Goal: Complete application form: Complete application form

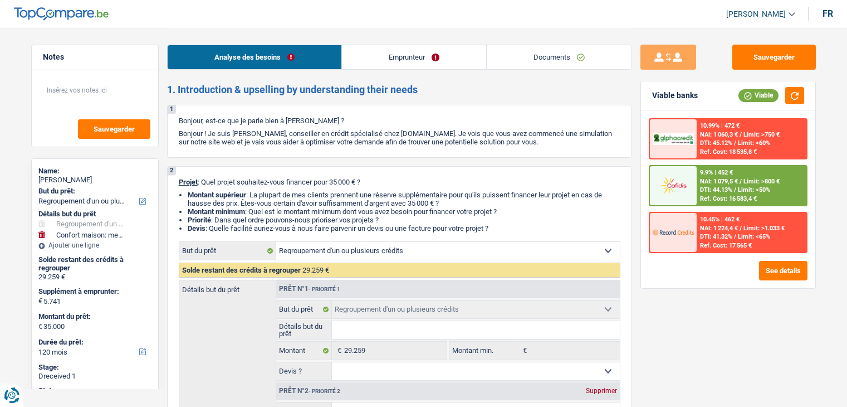
select select "refinancing"
select select "household"
select select "120"
select select "refinancing"
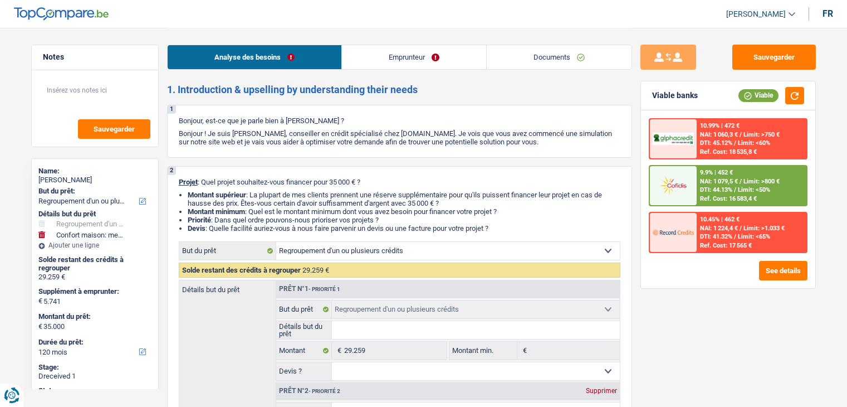
select select "refinancing"
select select "household"
select select "120"
select select "publicEmployee"
select select "netSalary"
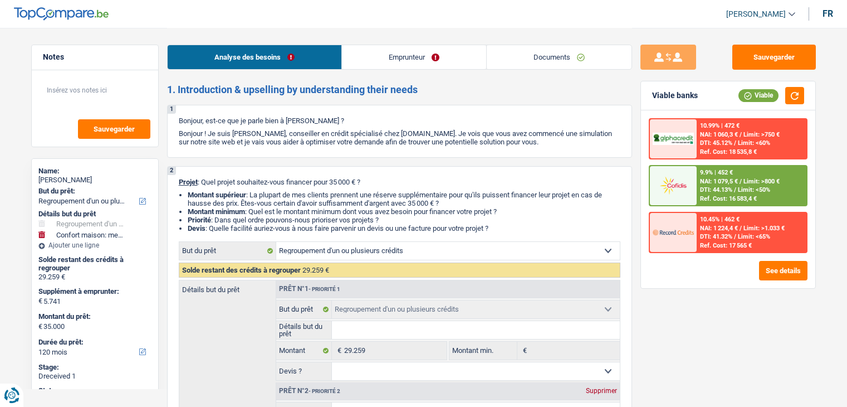
select select "mealVouchers"
select select "rents"
select select "personalLoan"
select select "familyEvent"
select select "84"
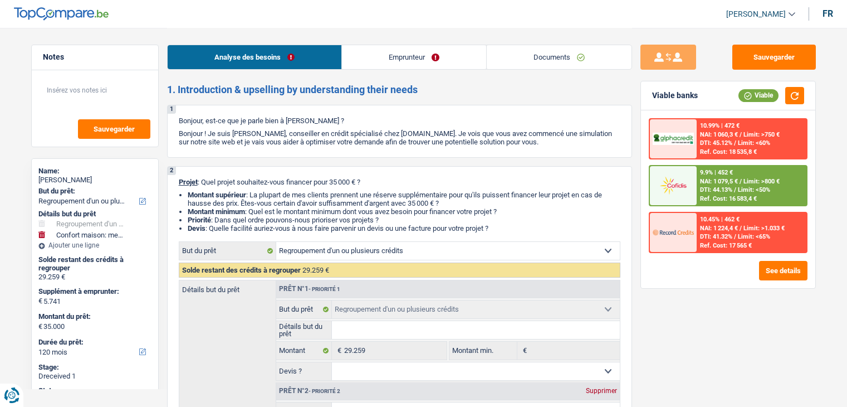
select select "personalLoan"
select select "loanRepayment"
select select "84"
select select "refinancing"
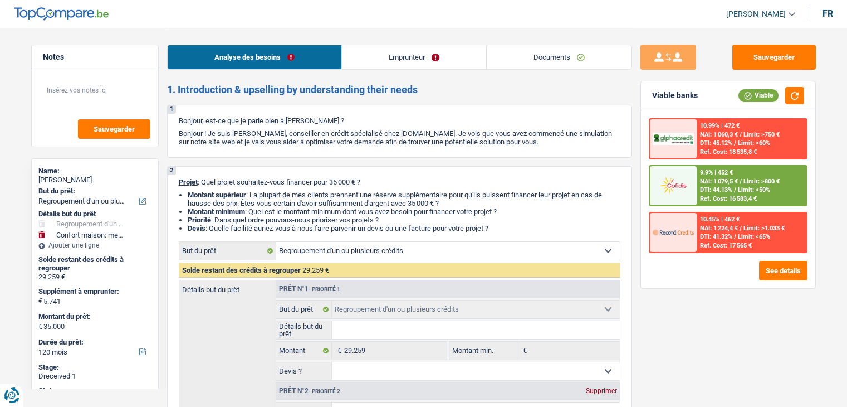
select select "household"
select select "120"
click at [554, 59] on link "Documents" at bounding box center [559, 57] width 145 height 24
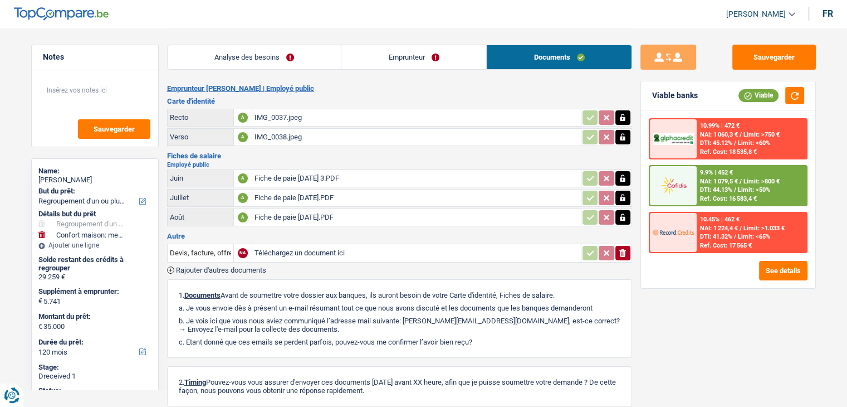
click at [335, 53] on link "Analyse des besoins" at bounding box center [255, 57] width 174 height 24
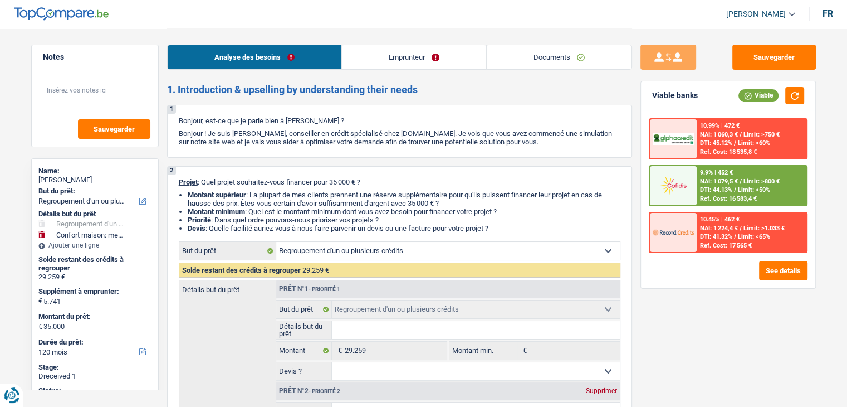
click at [523, 50] on link "Documents" at bounding box center [559, 57] width 145 height 24
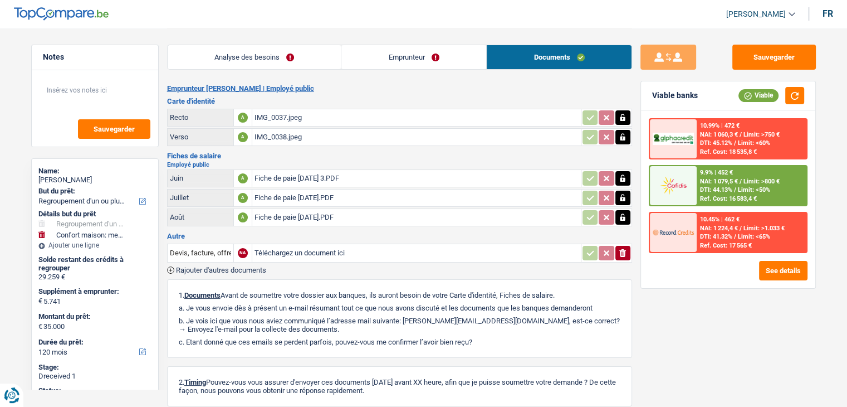
click at [331, 214] on div "Fiche de paie Septembre 2025.PDF" at bounding box center [417, 217] width 324 height 17
click at [316, 197] on div "Fiche de paie Août 2025.PDF" at bounding box center [417, 197] width 324 height 17
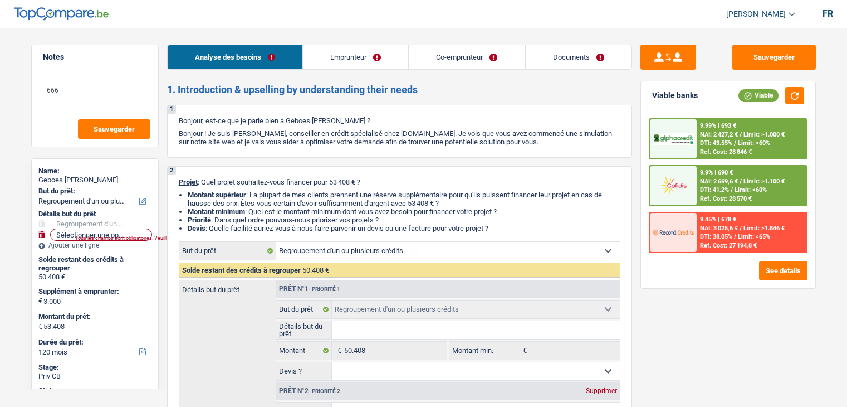
select select "refinancing"
select select "120"
select select "refinancing"
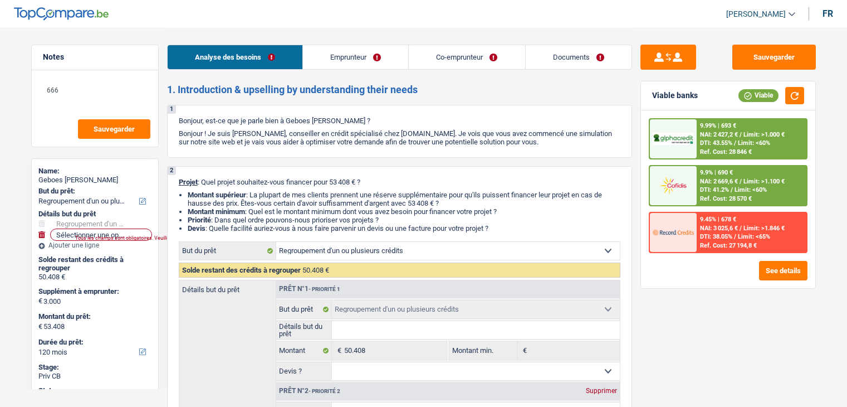
select select "120"
select select "worker"
select select "netSalary"
select select "mealVouchers"
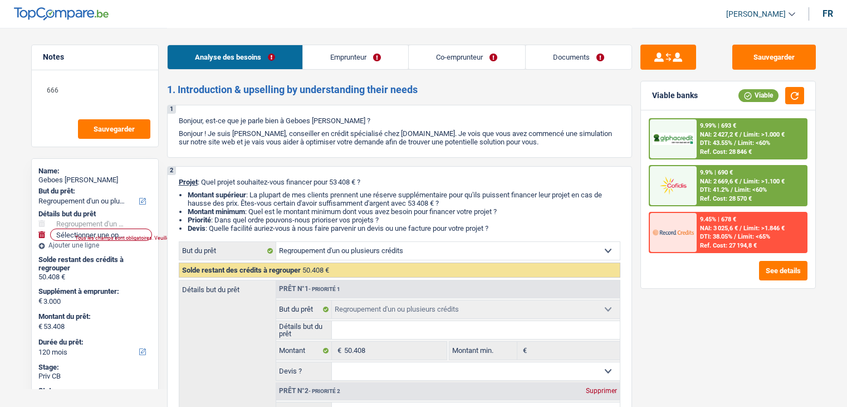
select select "familyAllowances"
select select "netSalary"
select select "mealVouchers"
select select "rents"
select select "creditConsolidation"
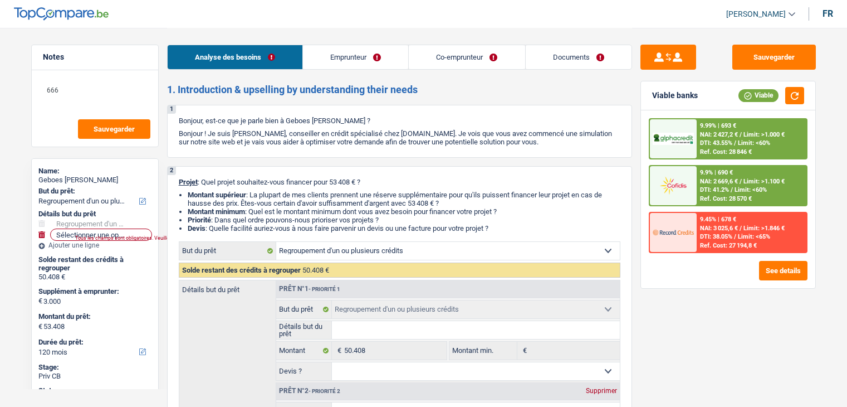
select select "144"
select select "cardOrCredit"
select select "refinancing"
select select "120"
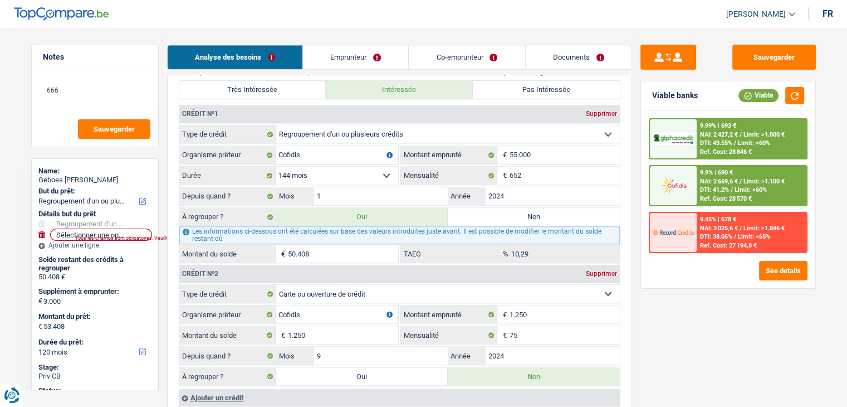
scroll to position [1125, 0]
drag, startPoint x: 532, startPoint y: 212, endPoint x: 648, endPoint y: 297, distance: 144.3
click at [532, 212] on label "Non" at bounding box center [534, 215] width 172 height 18
click at [532, 212] on input "Non" at bounding box center [534, 215] width 172 height 18
radio input "true"
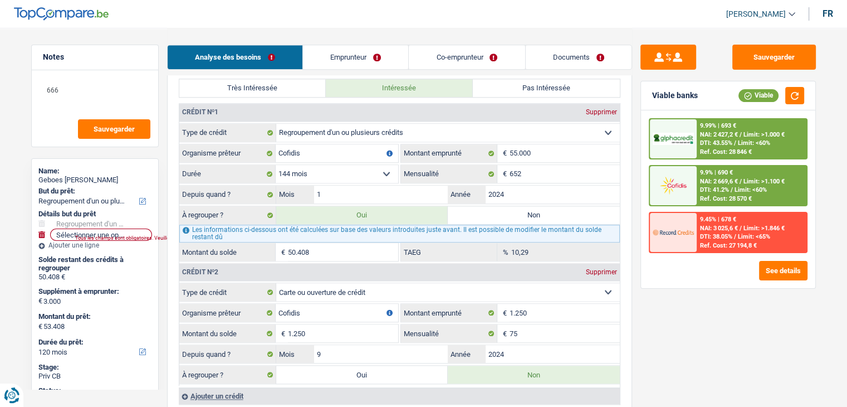
select select
select select "30"
select select
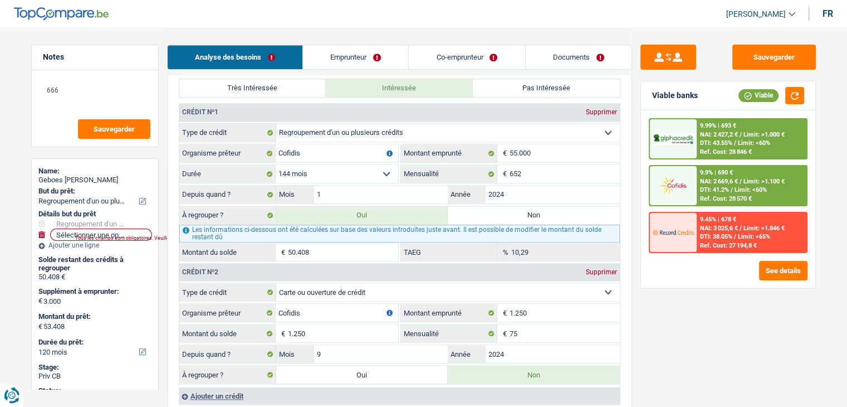
type input "3.000"
type input "56.408"
select select "30"
radio input "false"
select select
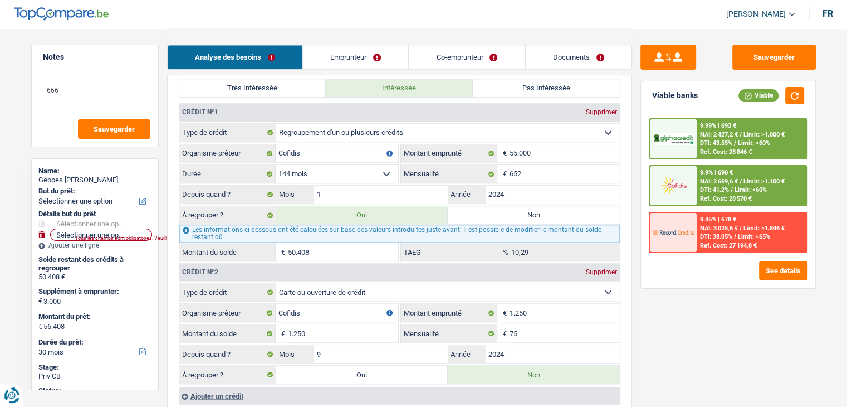
select select
type input "3.000"
type input "56.408"
select select "30"
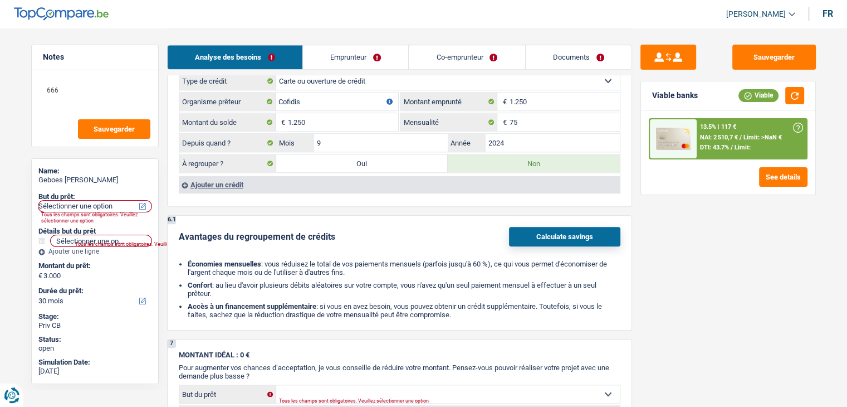
scroll to position [1237, 0]
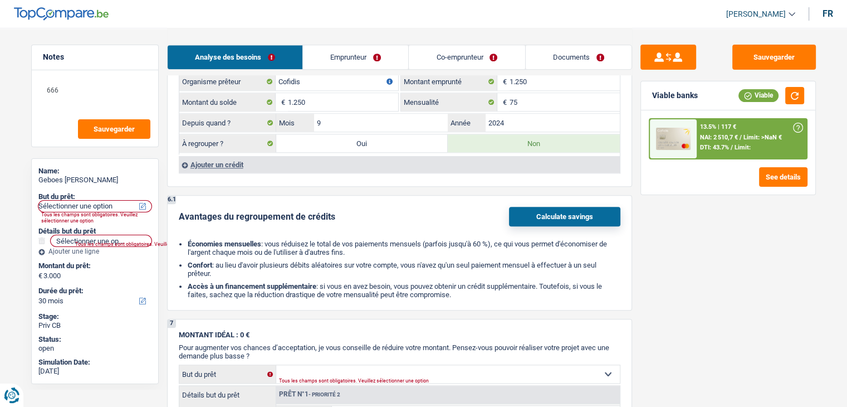
click at [542, 207] on button "Calculate savings" at bounding box center [564, 216] width 111 height 19
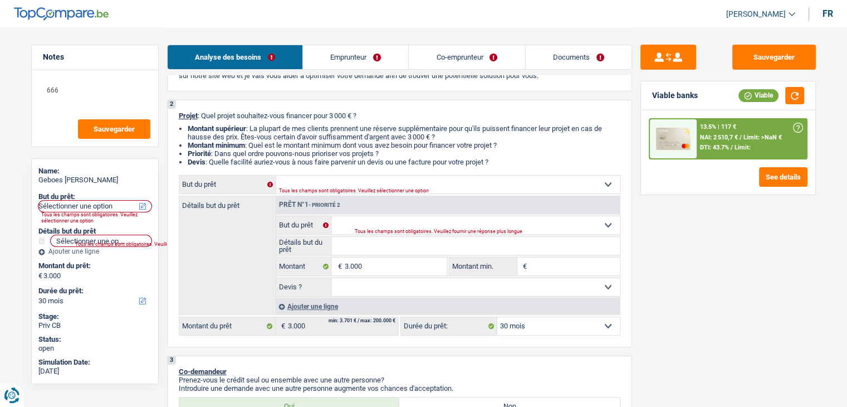
scroll to position [67, 0]
click at [377, 261] on input "3.000" at bounding box center [395, 266] width 102 height 18
type input "5"
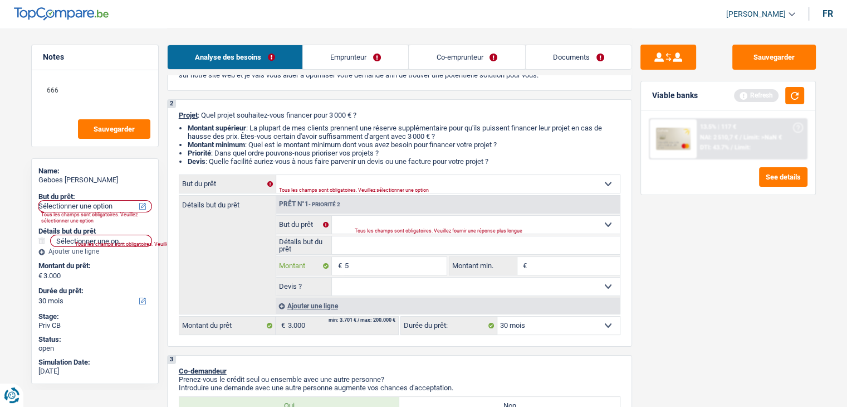
type input "50"
type input "500"
type input "5.001"
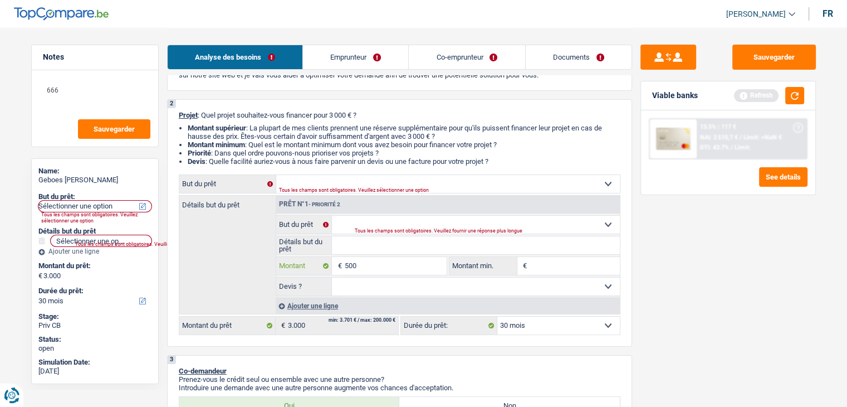
type input "5.001"
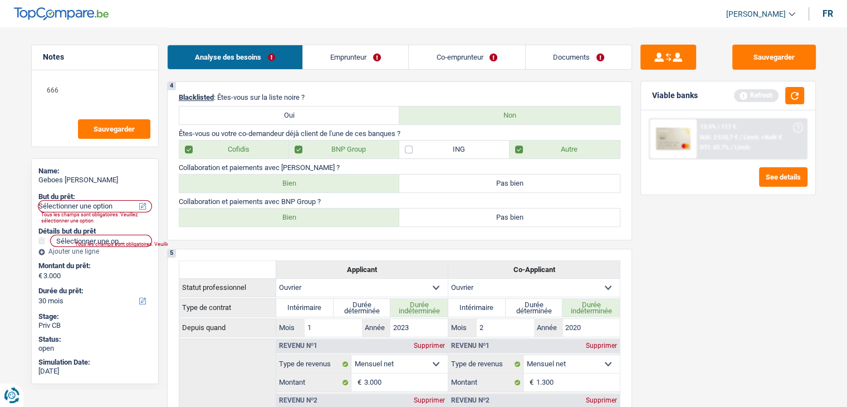
type input "5.001"
click at [658, 307] on div "Sauvegarder Viable banks Refresh 13.5% | 117 € NAI: 2 510,7 € / Limit: >NaN € D…" at bounding box center [728, 217] width 192 height 344
type input "5.001"
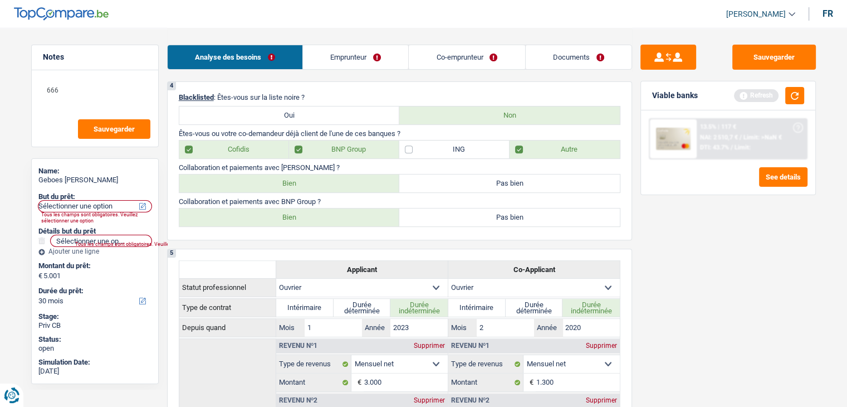
select select "36"
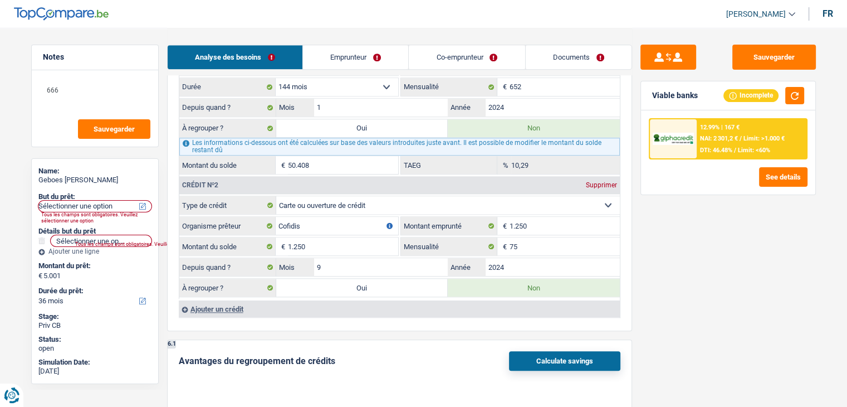
scroll to position [1258, 0]
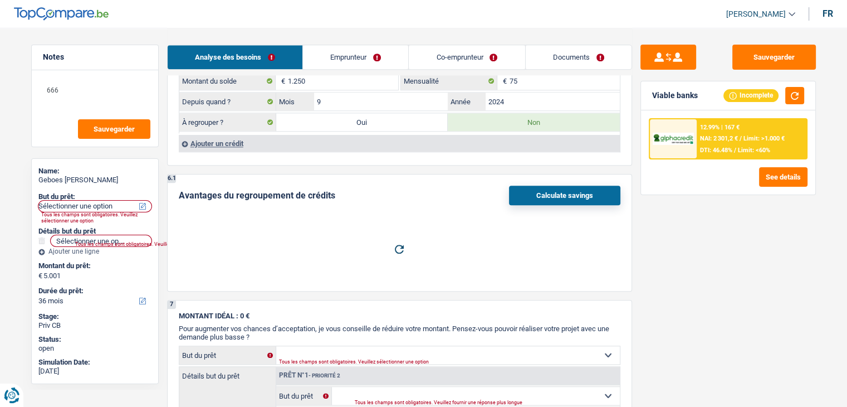
click at [569, 174] on div "6.1 Avantages du regroupement de crédits Calculate savings" at bounding box center [399, 233] width 465 height 118
click at [573, 190] on button "Calculate savings" at bounding box center [564, 194] width 111 height 19
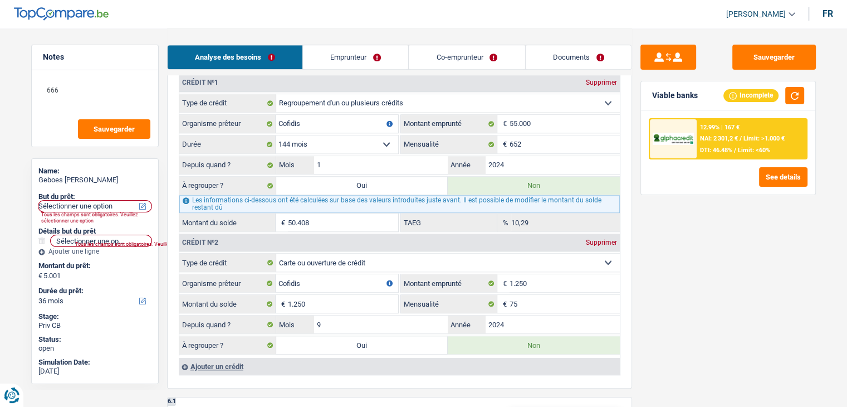
scroll to position [868, 0]
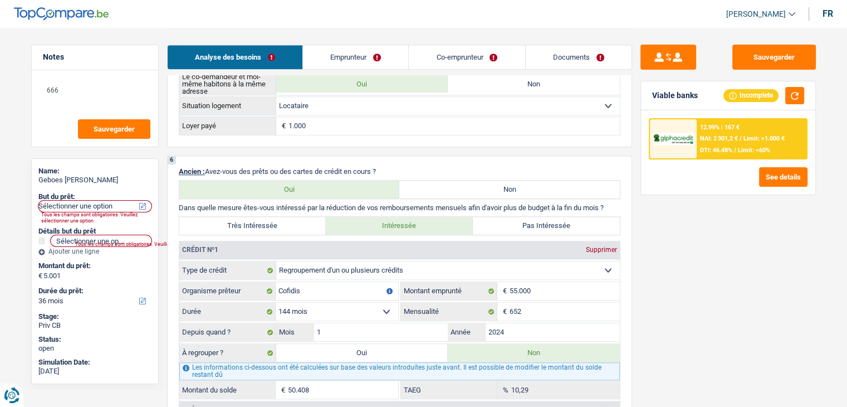
click at [537, 218] on label "Pas Intéressée" at bounding box center [546, 226] width 147 height 18
click at [537, 218] on input "Pas Intéressée" at bounding box center [546, 226] width 147 height 18
radio input "true"
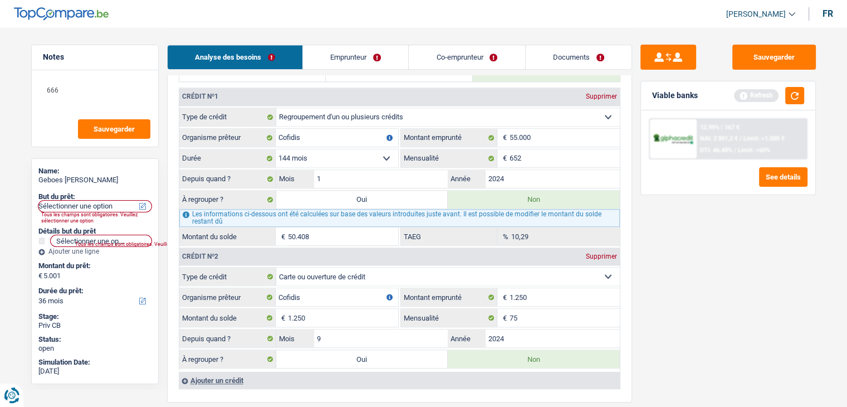
scroll to position [1146, 0]
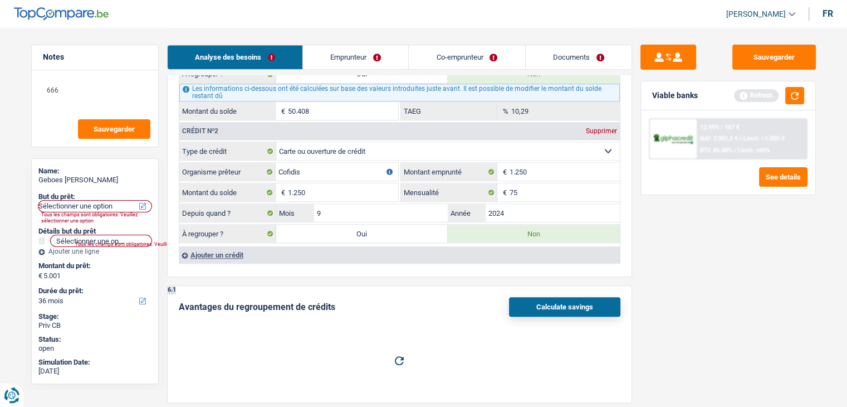
click at [590, 297] on button "Calculate savings" at bounding box center [564, 306] width 111 height 19
click at [760, 65] on button "Sauvegarder" at bounding box center [774, 57] width 84 height 25
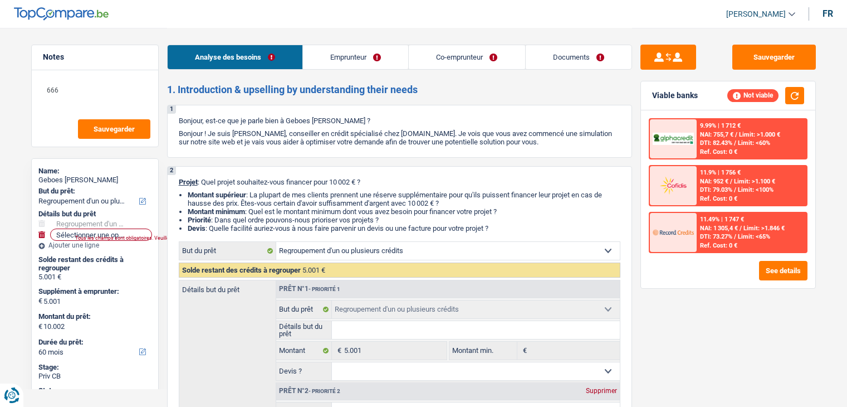
select select "refinancing"
select select "60"
select select "refinancing"
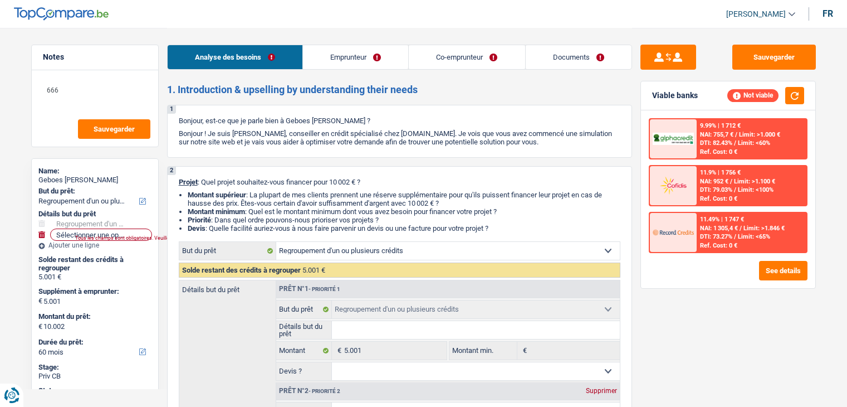
select select "60"
select select "worker"
select select "netSalary"
select select "mealVouchers"
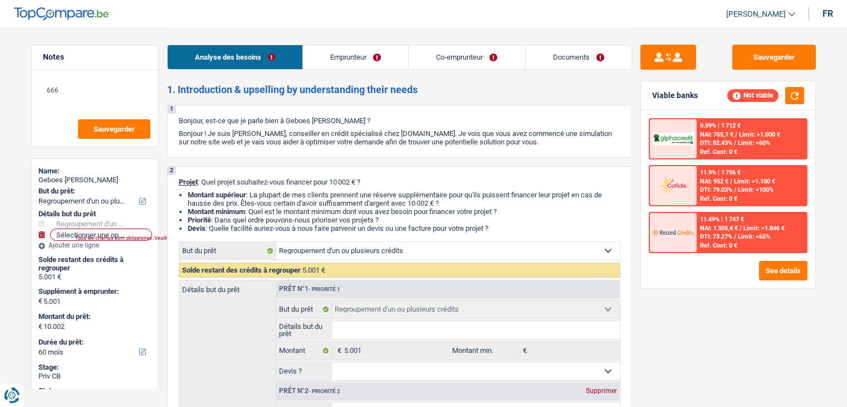
select select "familyAllowances"
select select "netSalary"
select select "mealVouchers"
select select "rents"
select select "creditConsolidation"
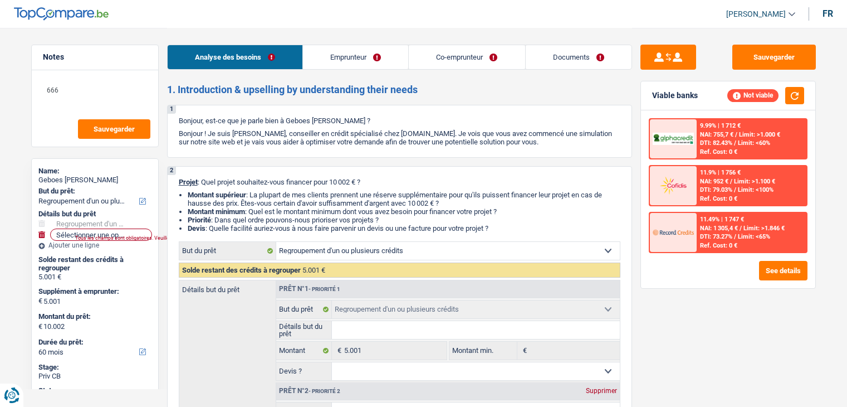
select select "144"
select select "cardOrCredit"
select select "refinancing"
select select "60"
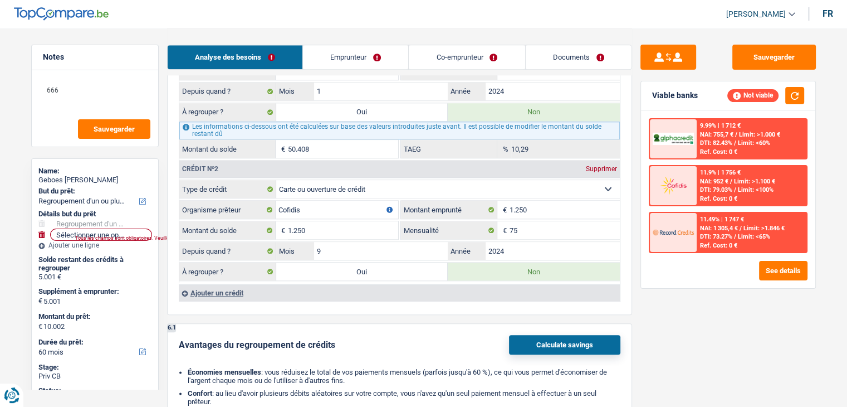
scroll to position [1281, 0]
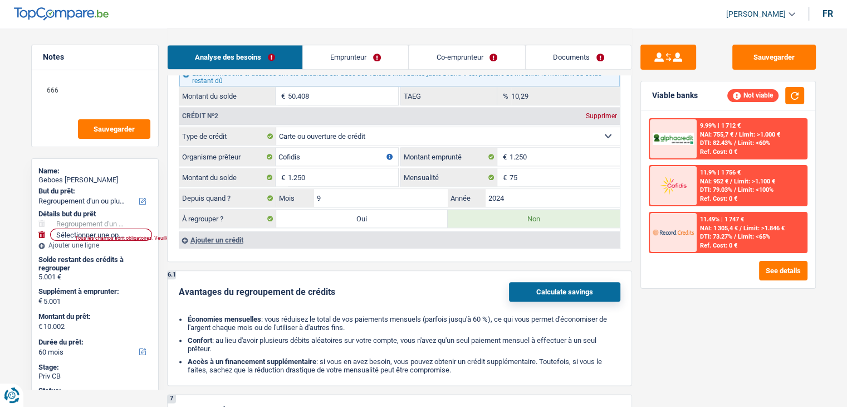
click at [561, 282] on button "Calculate savings" at bounding box center [564, 291] width 111 height 19
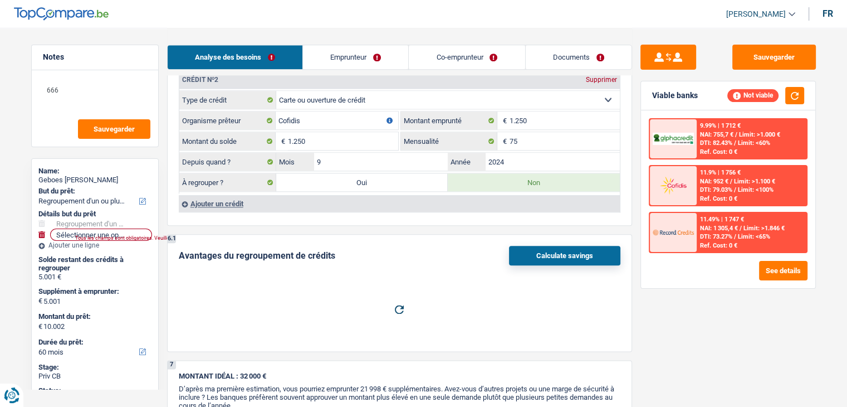
scroll to position [1337, 0]
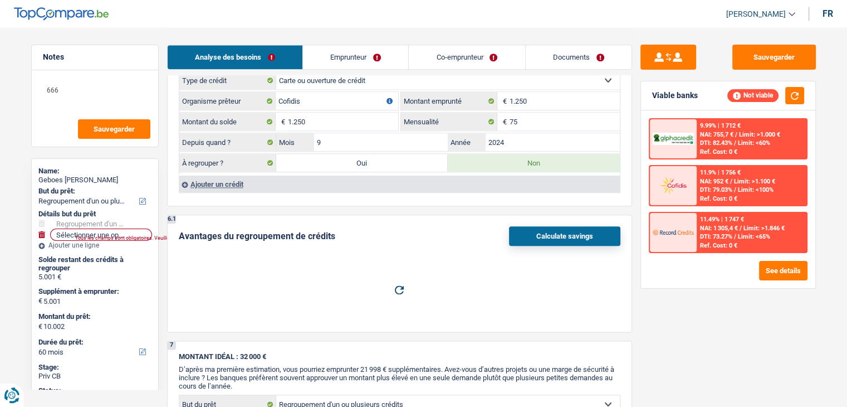
click at [559, 226] on button "Calculate savings" at bounding box center [564, 235] width 111 height 19
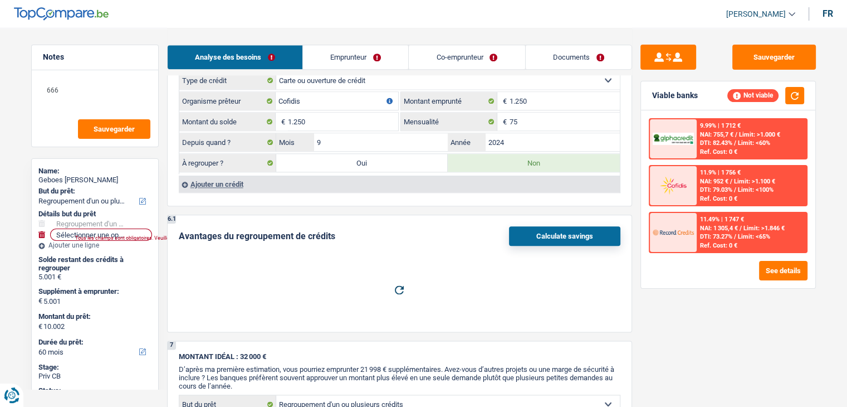
click at [559, 226] on button "Calculate savings" at bounding box center [564, 235] width 111 height 19
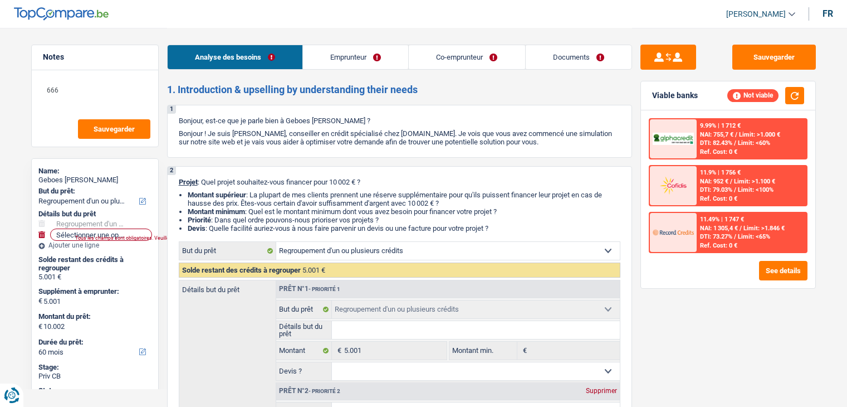
select select "refinancing"
select select "60"
select select "refinancing"
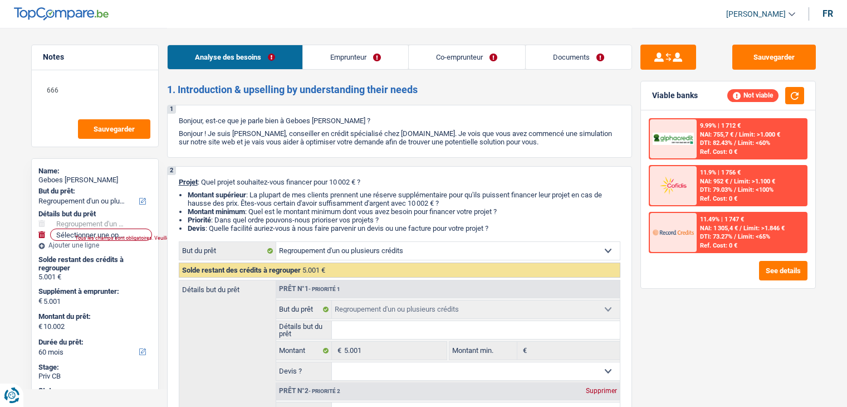
select select "60"
select select "worker"
select select "netSalary"
select select "mealVouchers"
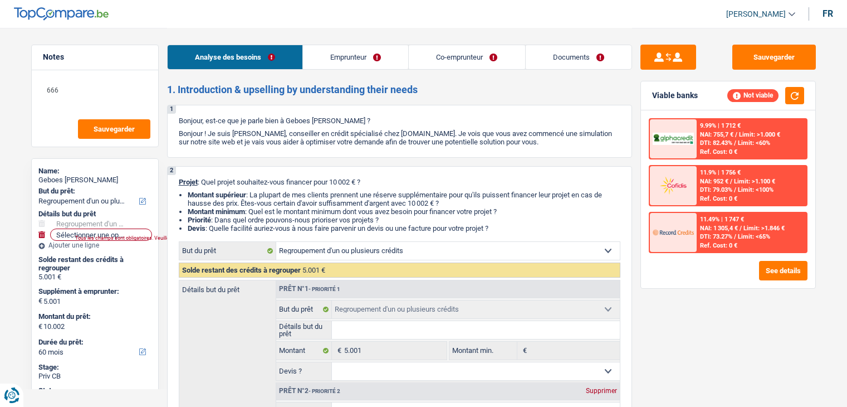
select select "familyAllowances"
select select "netSalary"
select select "mealVouchers"
select select "rents"
select select "creditConsolidation"
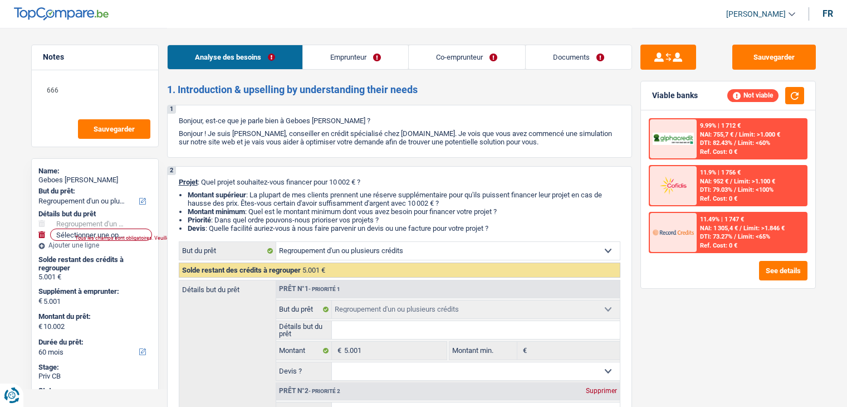
select select "144"
select select "cardOrCredit"
select select "refinancing"
select select "60"
